Goal: Information Seeking & Learning: Learn about a topic

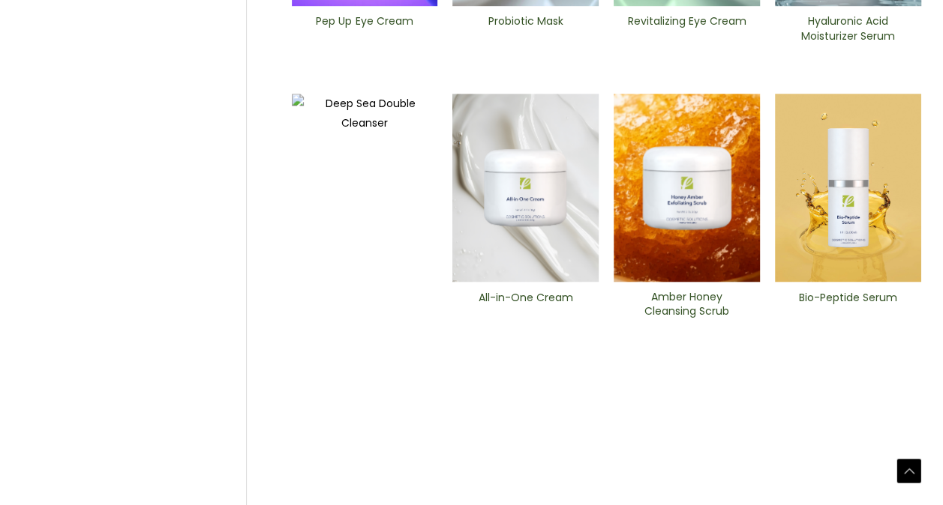
scroll to position [699, 0]
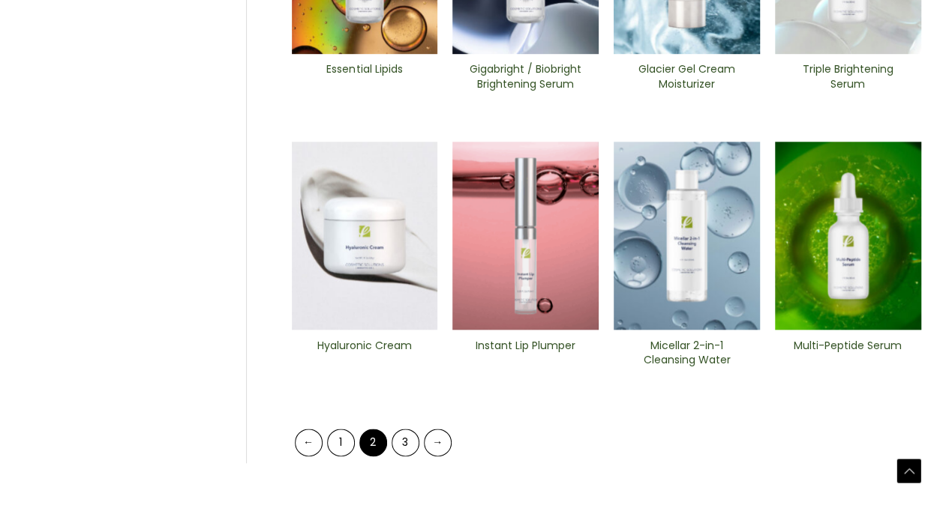
scroll to position [637, 0]
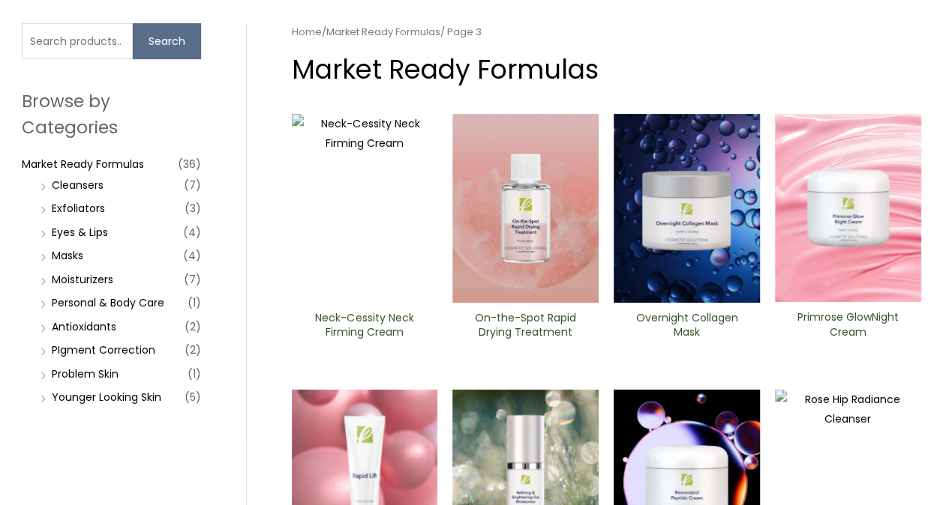
scroll to position [104, 0]
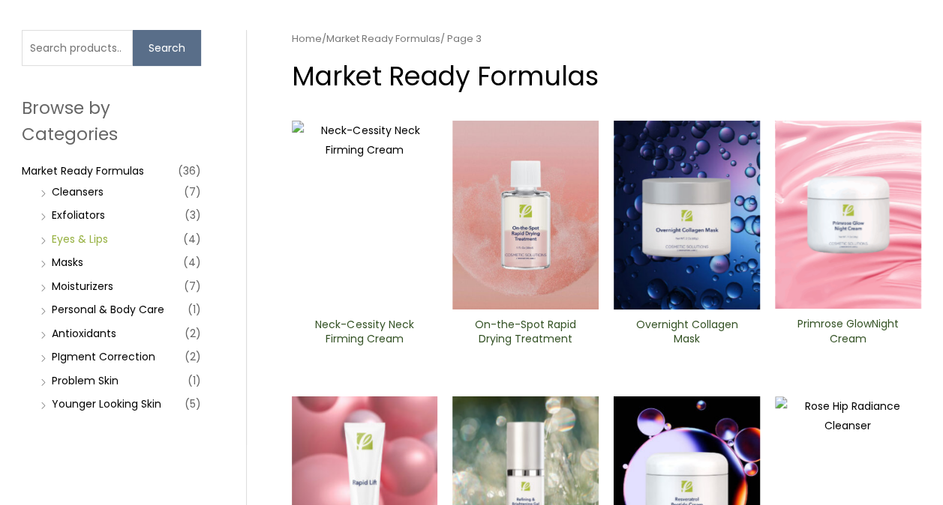
click at [101, 237] on link "Eyes & Lips" at bounding box center [80, 239] width 56 height 15
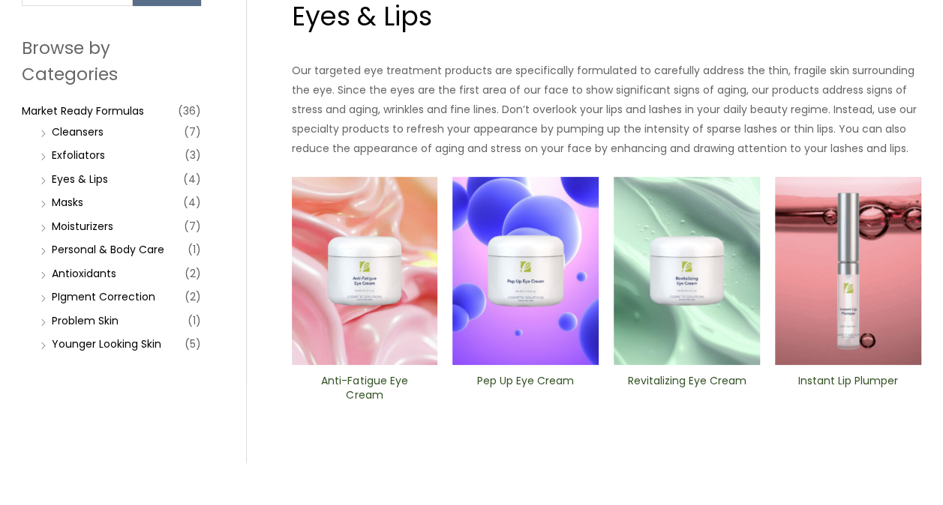
scroll to position [165, 0]
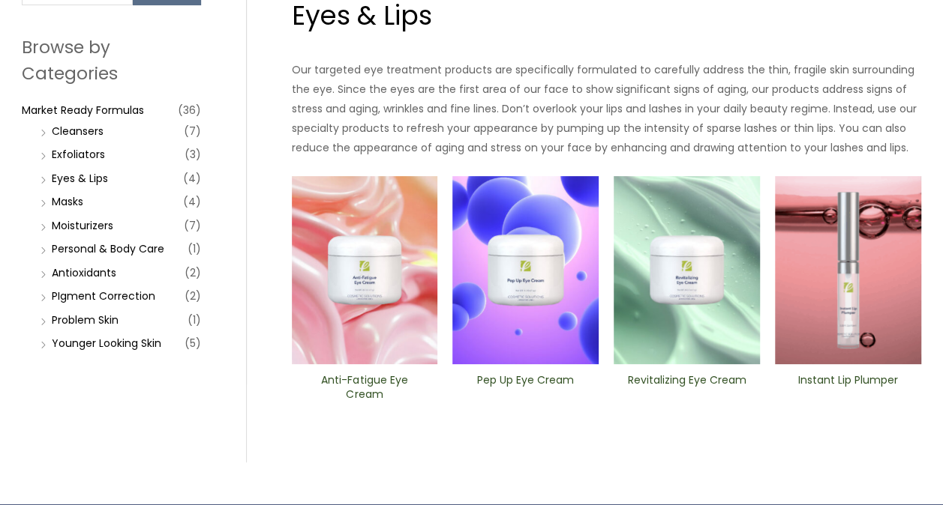
click at [373, 364] on li "Anti-Fatigue Eye Cream" at bounding box center [365, 301] width 146 height 250
click at [370, 387] on h2 "Anti-Fatigue Eye Cream" at bounding box center [364, 387] width 121 height 28
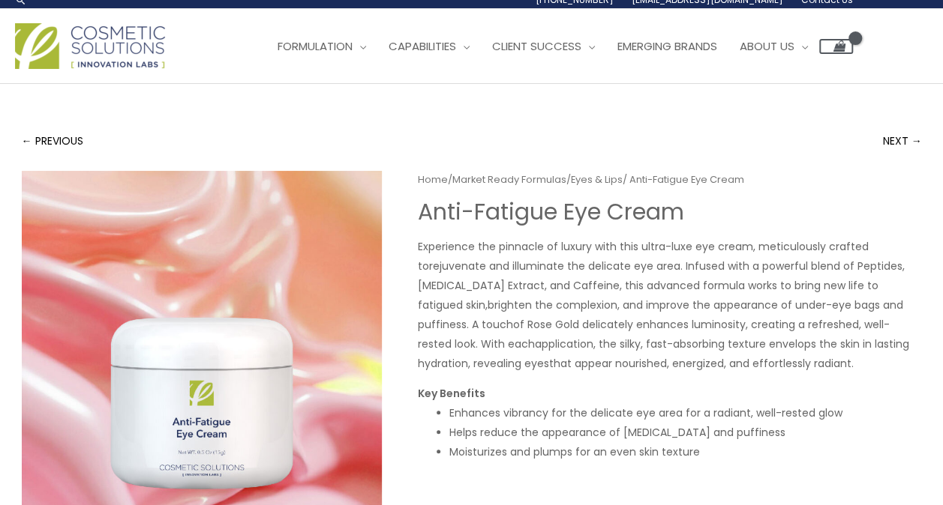
scroll to position [6, 0]
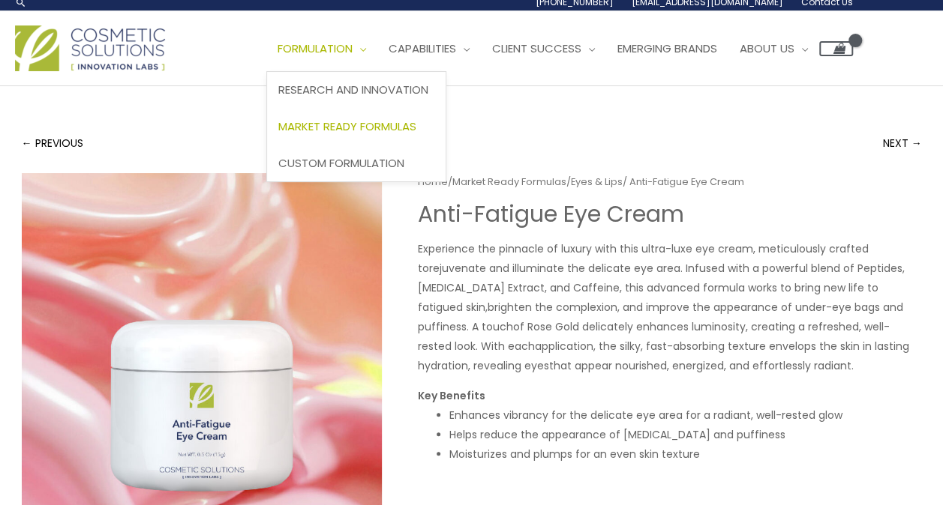
click at [318, 125] on span "Market Ready Formulas" at bounding box center [347, 126] width 138 height 16
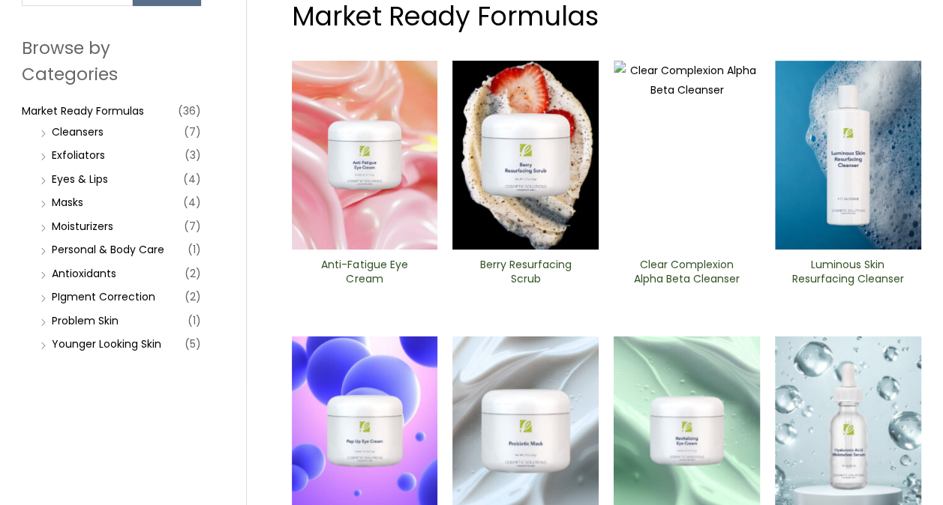
scroll to position [167, 0]
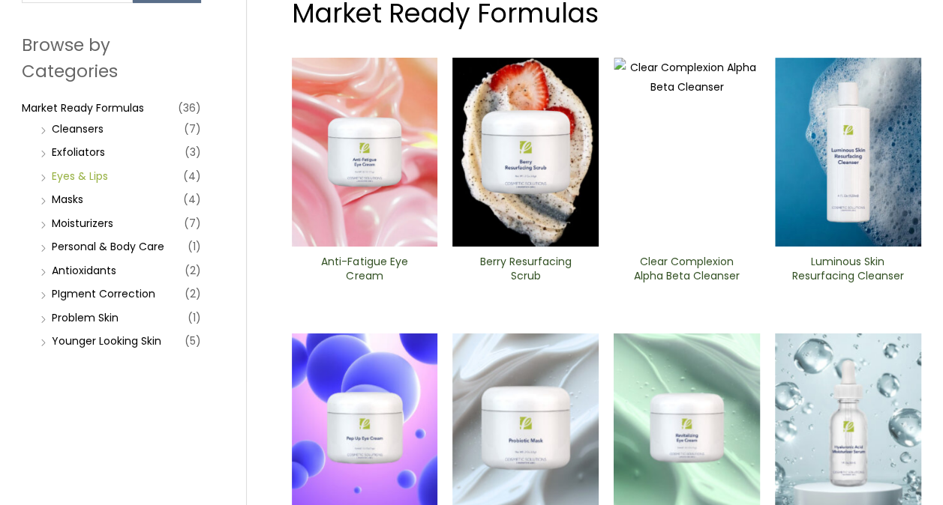
click at [81, 178] on link "Eyes & Lips" at bounding box center [80, 176] width 56 height 15
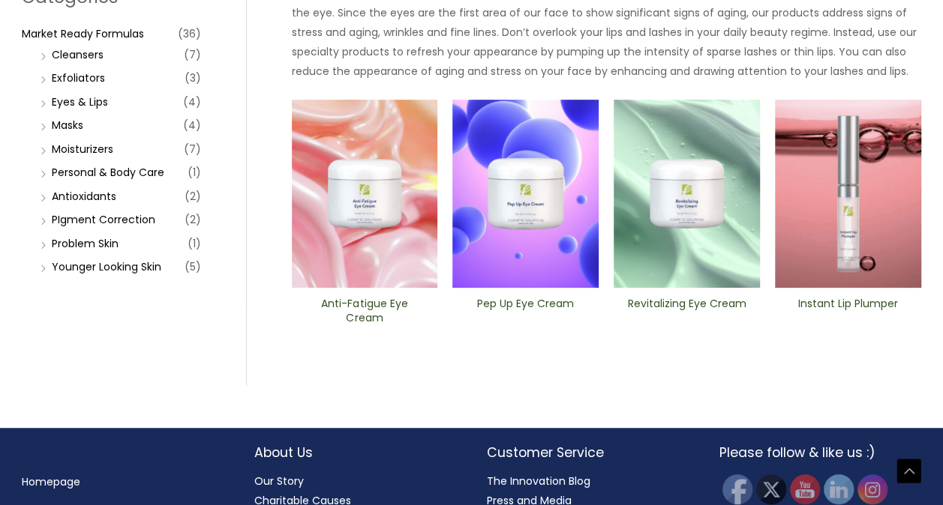
scroll to position [255, 0]
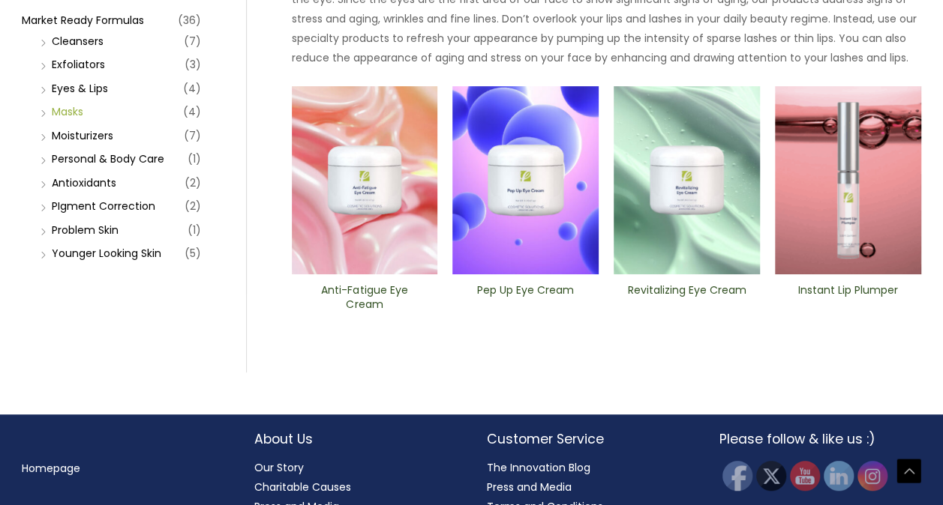
click at [74, 109] on link "Masks" at bounding box center [67, 111] width 31 height 15
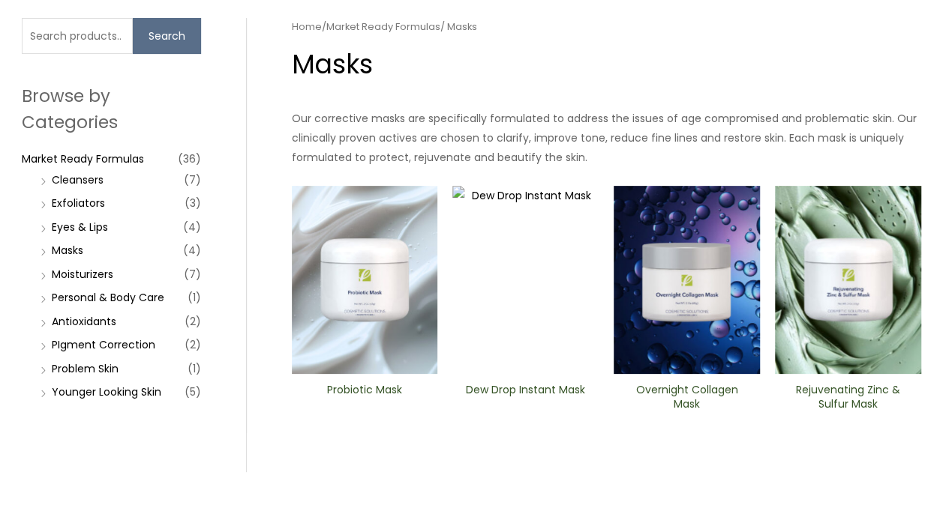
scroll to position [117, 0]
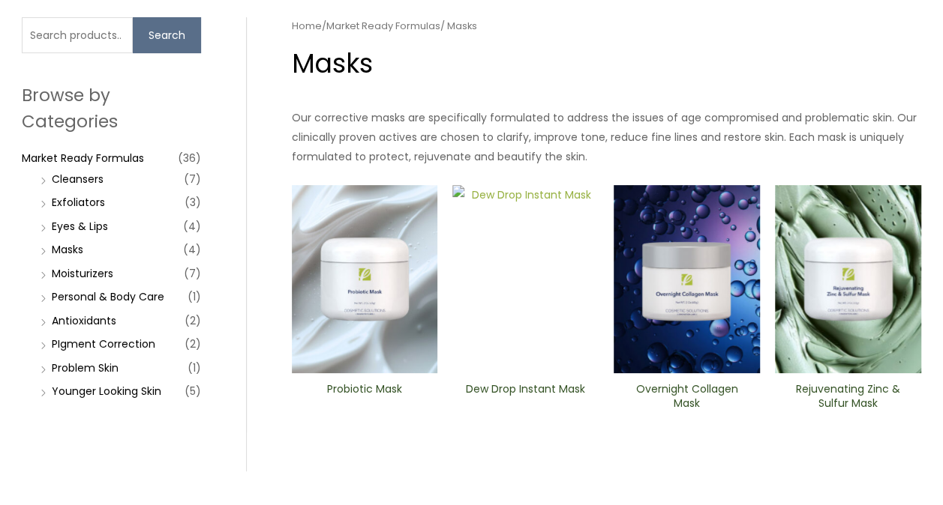
click at [481, 240] on img at bounding box center [525, 279] width 146 height 189
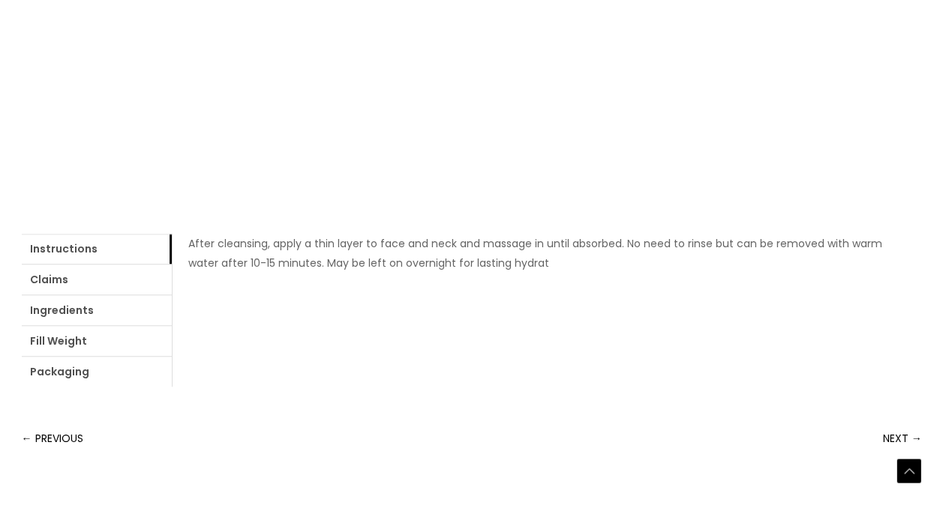
scroll to position [471, 0]
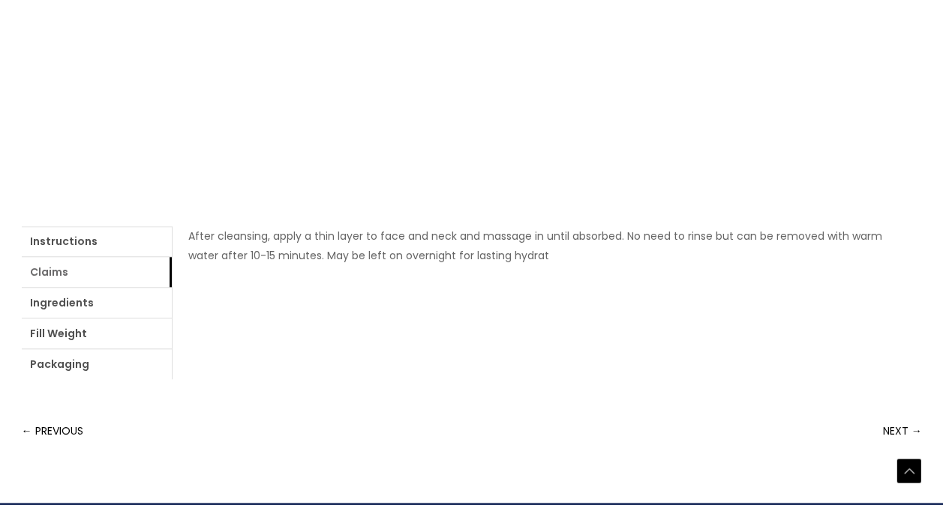
click at [73, 277] on link "Claims" at bounding box center [97, 272] width 150 height 30
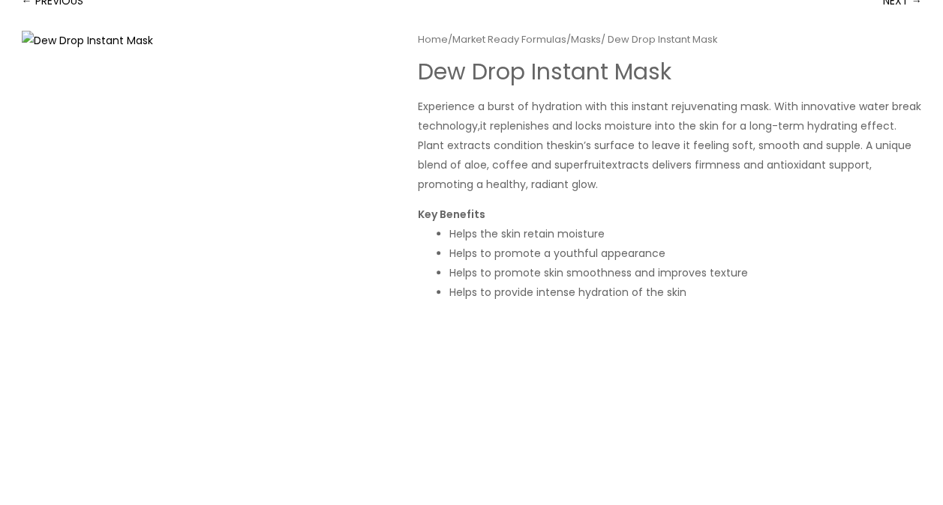
scroll to position [0, 0]
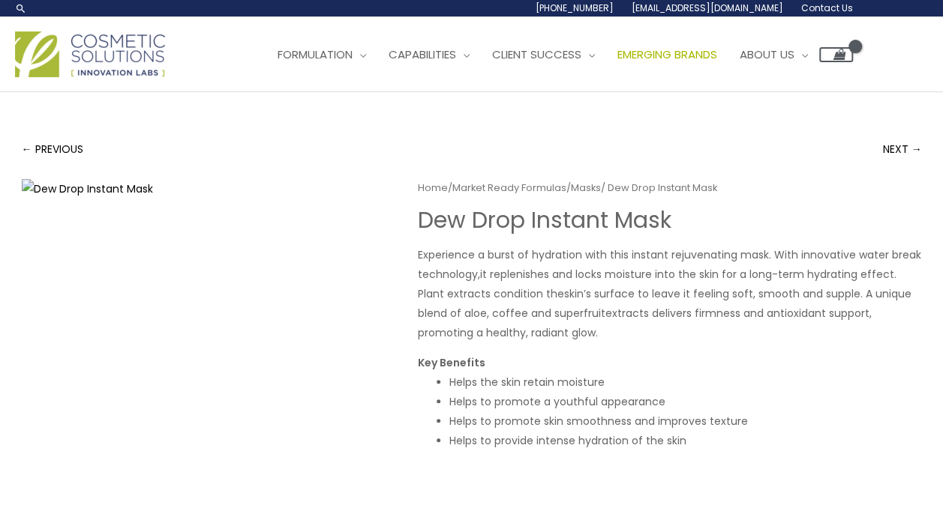
click at [676, 51] on span "Emerging Brands" at bounding box center [667, 54] width 100 height 16
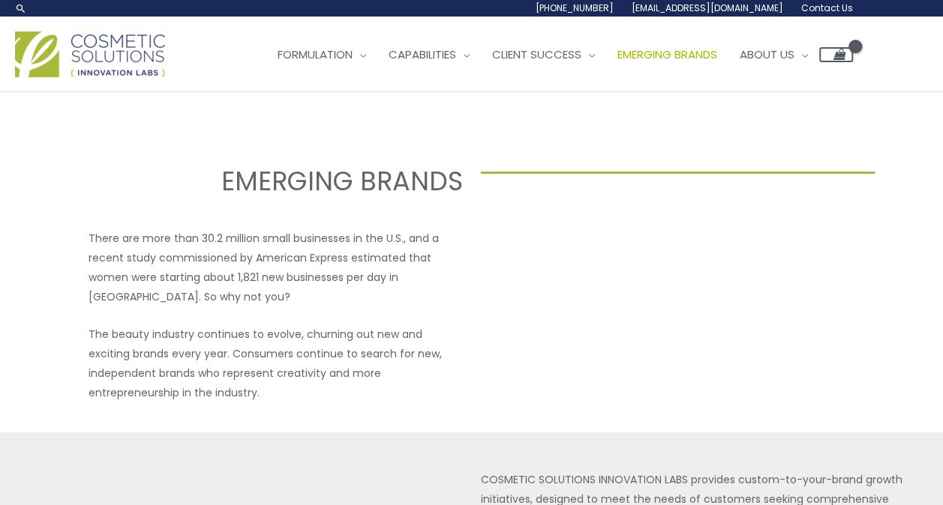
select select
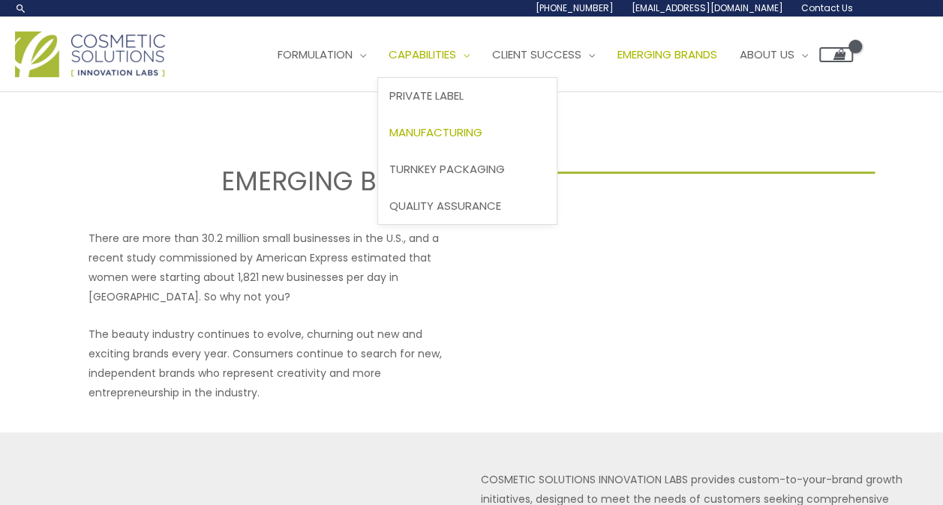
click at [460, 136] on span "Manufacturing" at bounding box center [435, 132] width 93 height 16
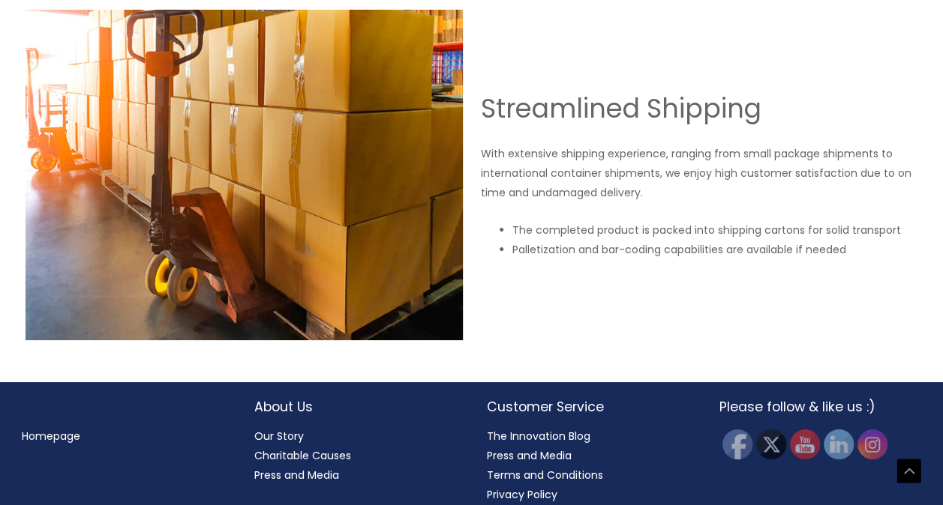
scroll to position [2696, 0]
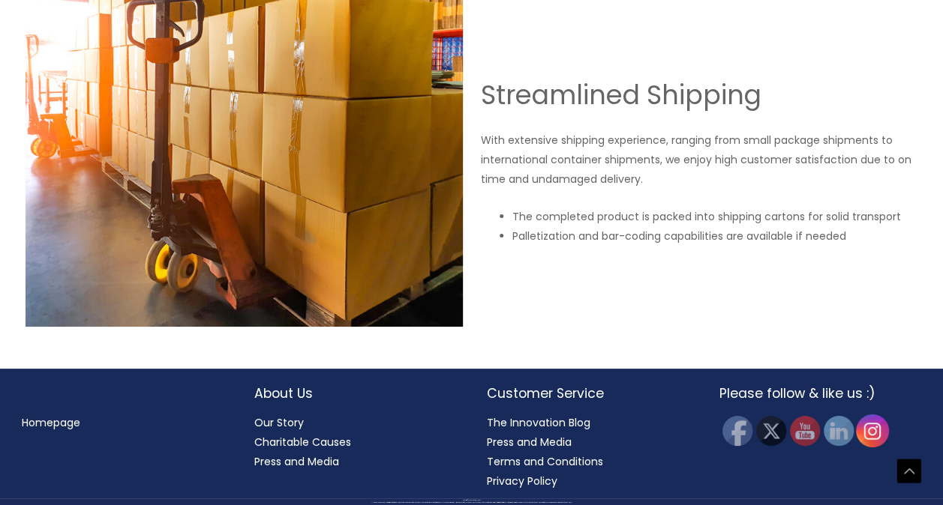
click at [881, 435] on img at bounding box center [871, 431] width 33 height 33
